Goal: Navigation & Orientation: Find specific page/section

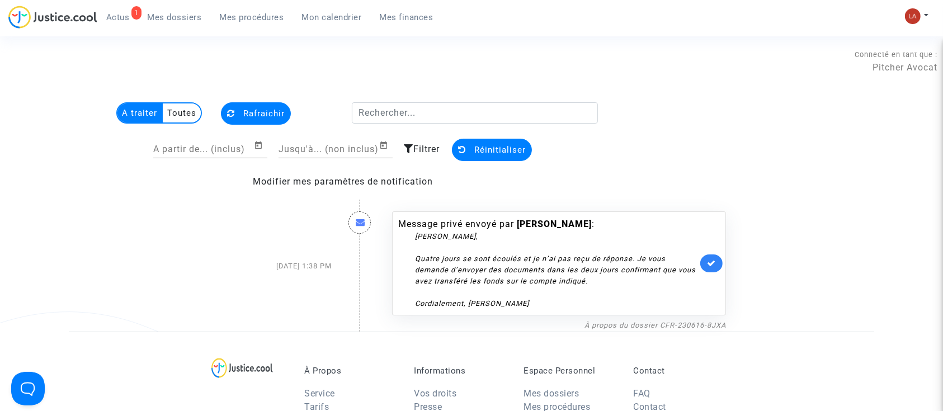
click at [167, 6] on ul "1 Actus Mes dossiers Mes procédures Mon calendrier Mes finances" at bounding box center [269, 16] width 345 height 20
click at [169, 12] on span "Mes dossiers" at bounding box center [175, 17] width 54 height 10
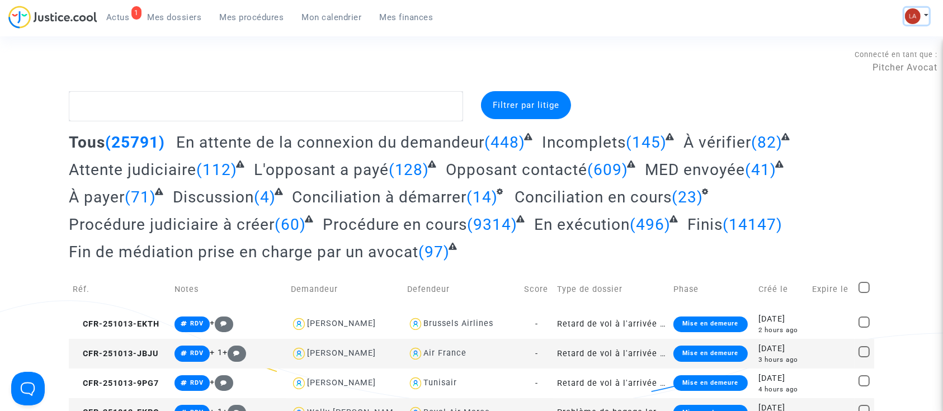
drag, startPoint x: 909, startPoint y: 13, endPoint x: 864, endPoint y: 55, distance: 61.3
click at [909, 13] on img at bounding box center [913, 16] width 16 height 16
click at [860, 53] on link "Changer de compte" at bounding box center [871, 58] width 113 height 18
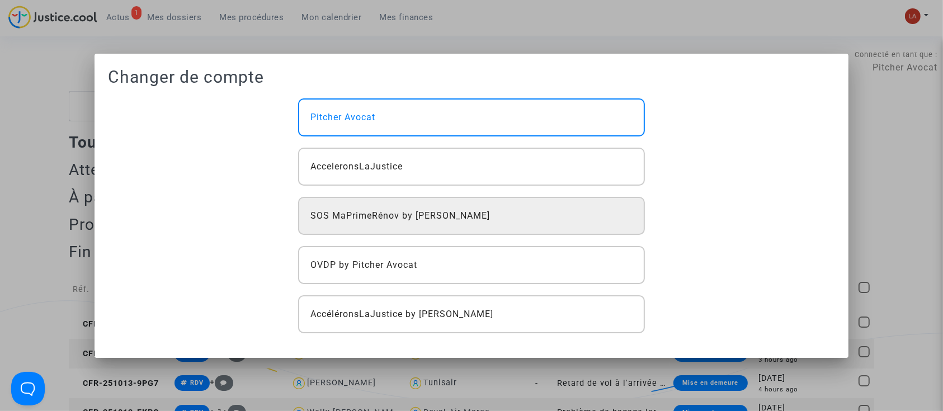
click at [410, 205] on div "SOS MaPrimeRénov by [PERSON_NAME]" at bounding box center [471, 216] width 347 height 38
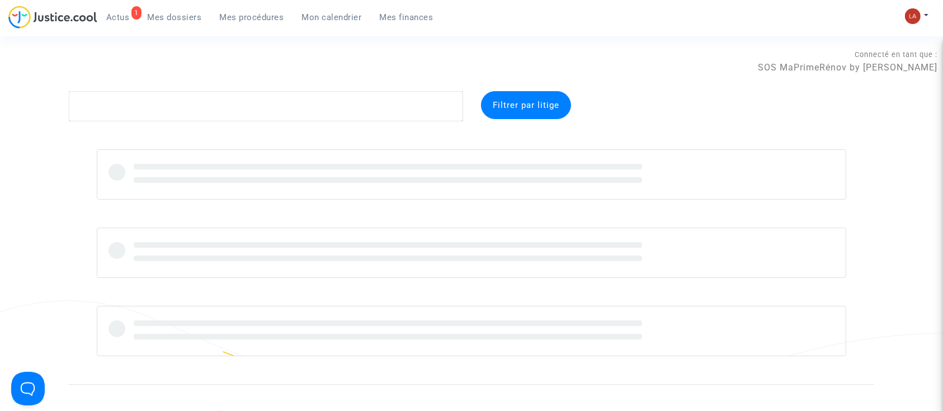
click at [261, 15] on span "Mes procédures" at bounding box center [252, 17] width 64 height 10
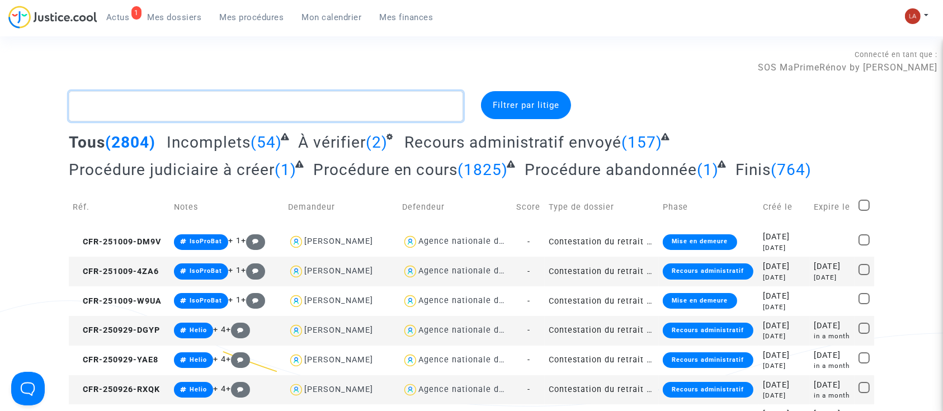
click at [326, 103] on textarea at bounding box center [266, 106] width 394 height 30
